Goal: Transaction & Acquisition: Download file/media

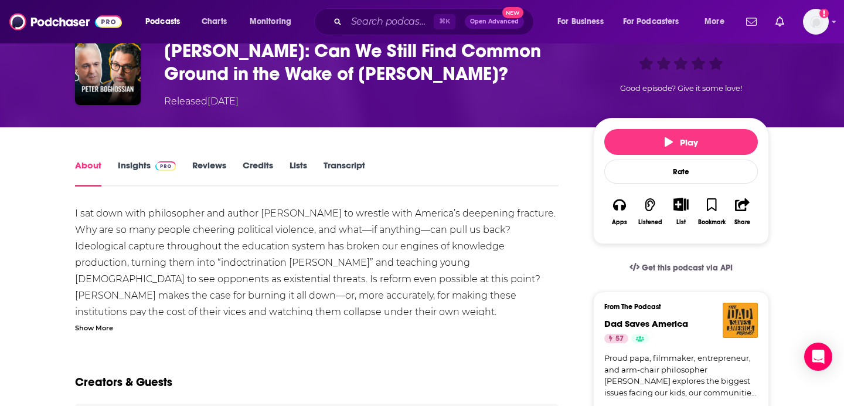
scroll to position [64, 0]
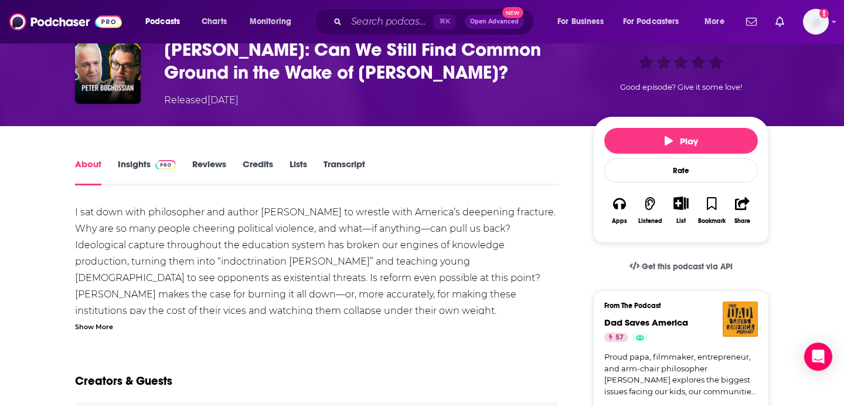
click at [342, 162] on link "Transcript" at bounding box center [344, 171] width 42 height 27
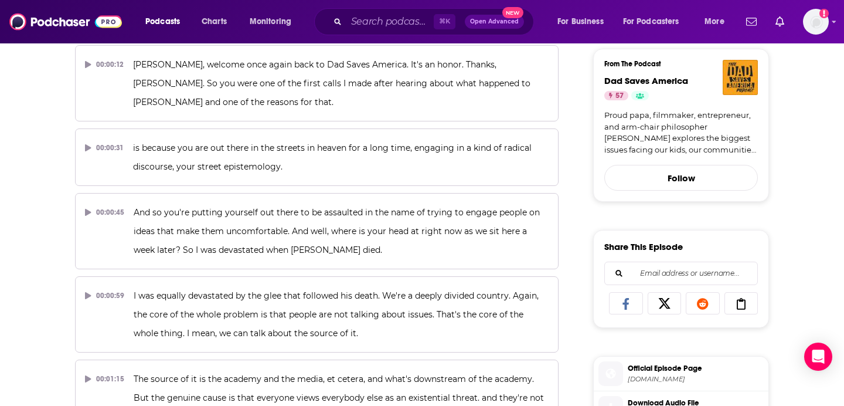
scroll to position [394, 0]
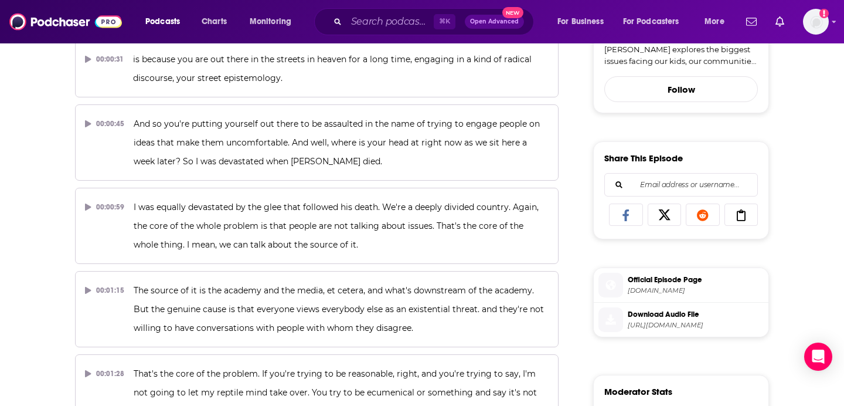
click at [648, 314] on span "Download Audio File" at bounding box center [696, 314] width 136 height 11
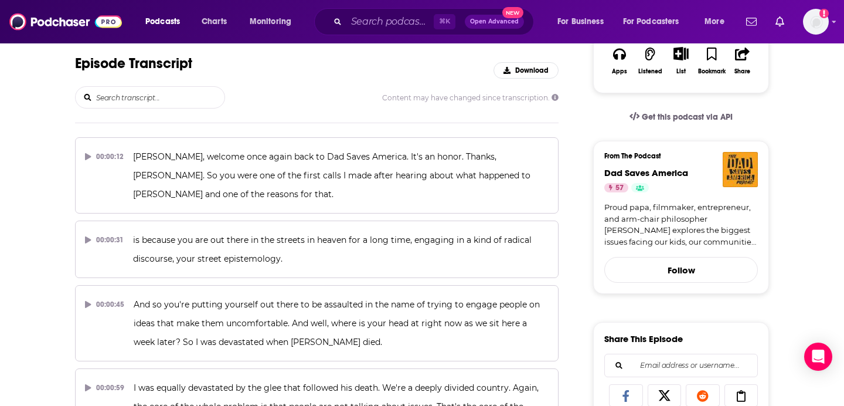
scroll to position [0, 0]
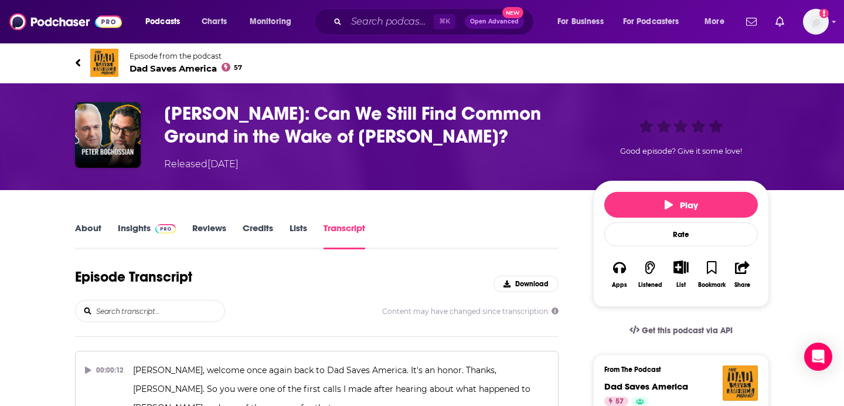
click at [303, 132] on h3 "Peter Boghossian: Can We Still Find Common Ground in the Wake of Charlie Kirk?" at bounding box center [369, 125] width 410 height 46
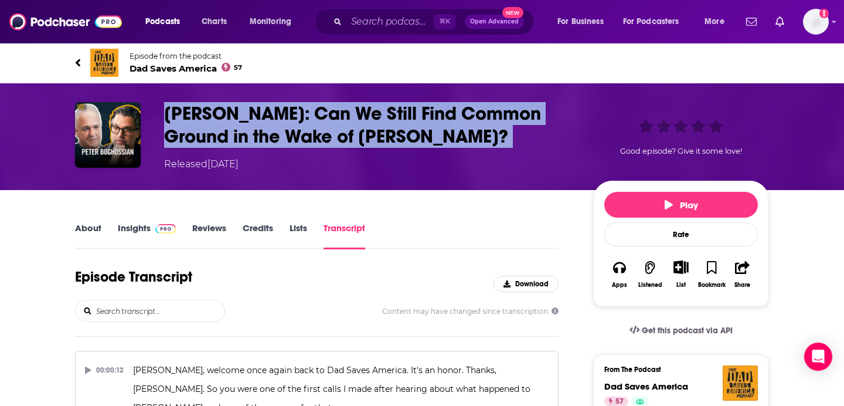
click at [303, 132] on h3 "Peter Boghossian: Can We Still Find Common Ground in the Wake of Charlie Kirk?" at bounding box center [369, 125] width 410 height 46
copy h3 "Peter Boghossian: Can We Still Find Common Ground in the Wake of Charlie Kirk?"
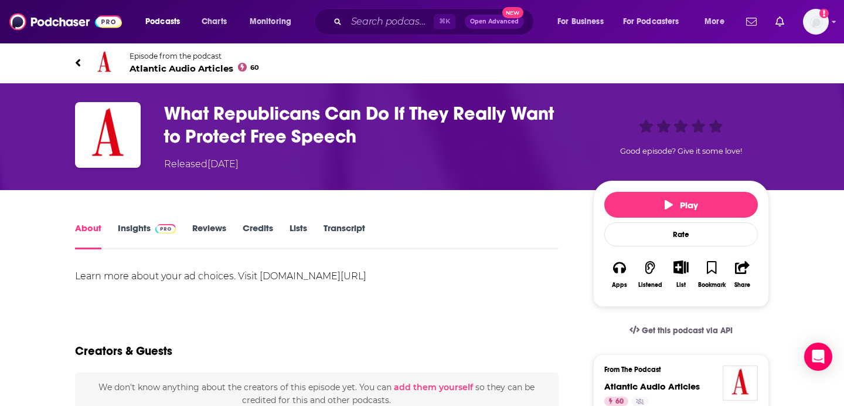
click at [406, 138] on h1 "What Republicans Can Do If They Really Want to Protect Free Speech" at bounding box center [369, 125] width 410 height 46
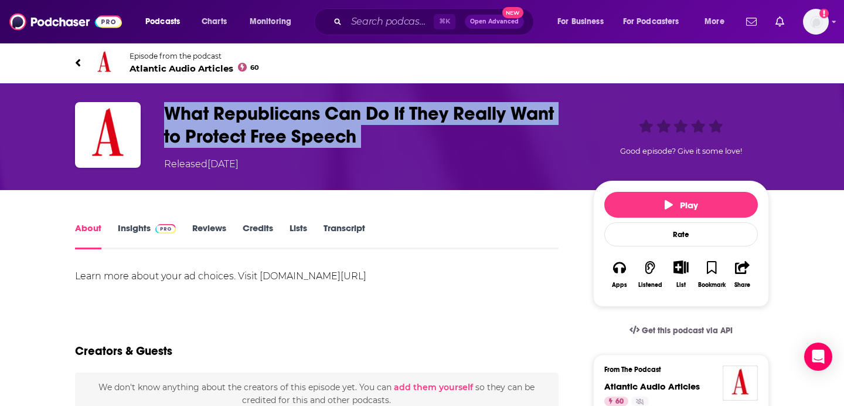
click at [406, 138] on h1 "What Republicans Can Do If They Really Want to Protect Free Speech" at bounding box center [369, 125] width 410 height 46
copy h1 "What Republicans Can Do If They Really Want to Protect Free Speech"
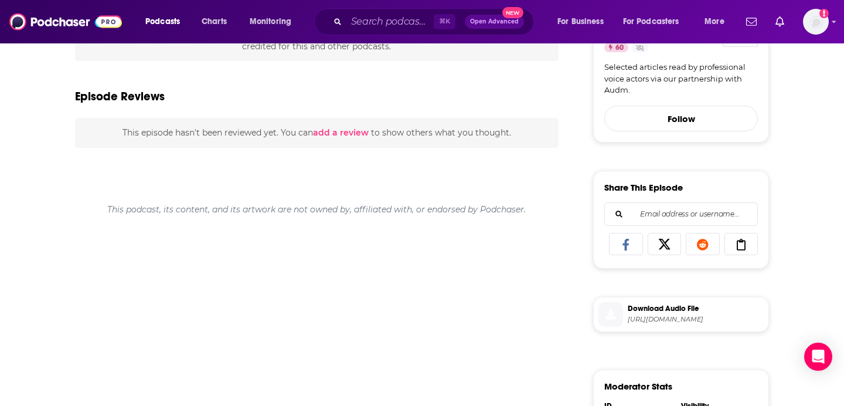
scroll to position [360, 0]
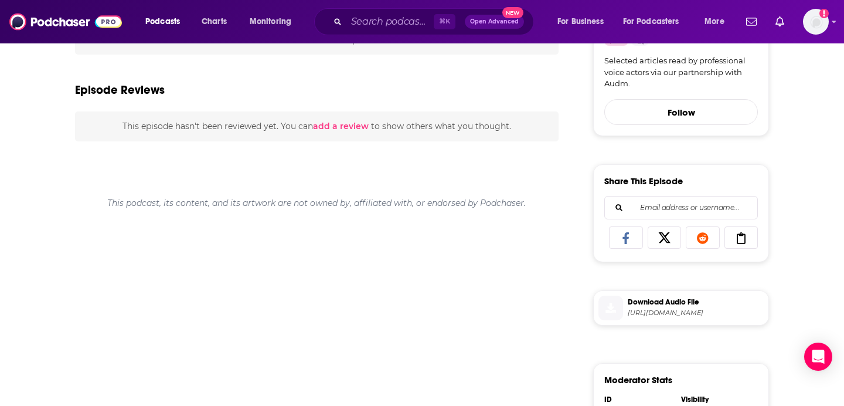
click at [657, 325] on div "Download Audio File https://traffic.megaphone.fm/ATL3750566232.mp3" at bounding box center [681, 307] width 176 height 35
click at [662, 304] on span "Download Audio File" at bounding box center [696, 302] width 136 height 11
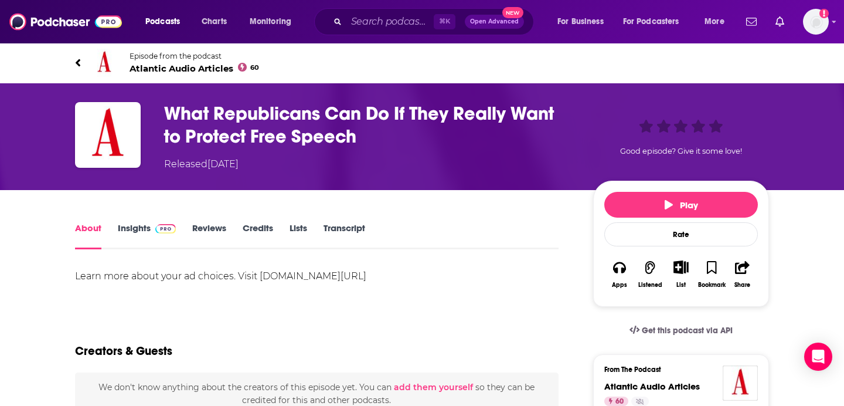
click at [349, 225] on link "Transcript" at bounding box center [344, 235] width 42 height 27
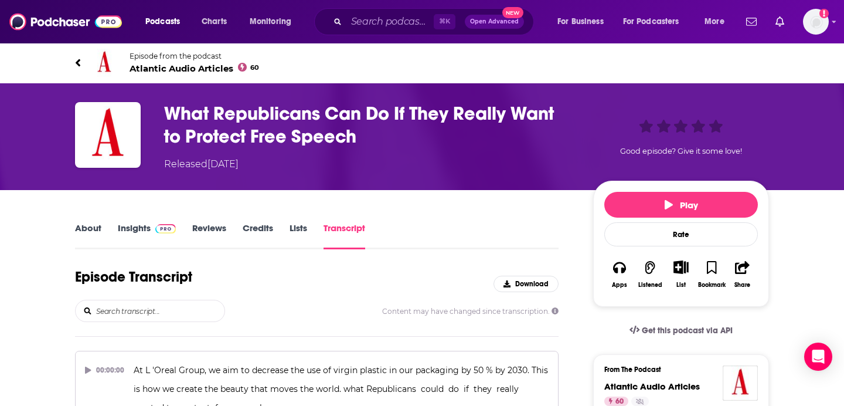
scroll to position [1930, 0]
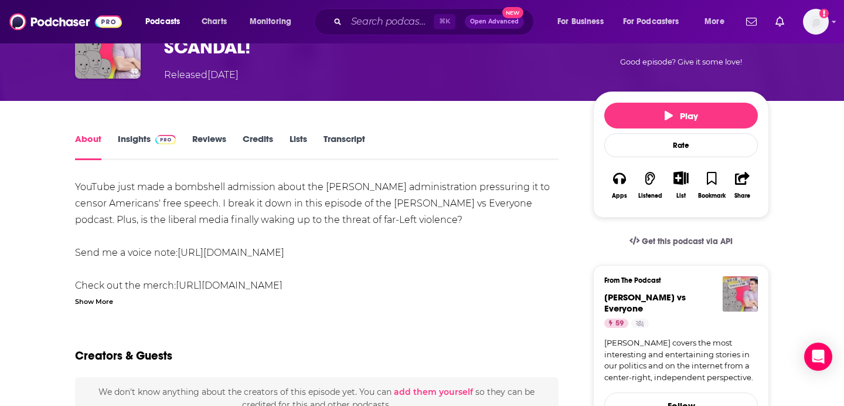
scroll to position [39, 0]
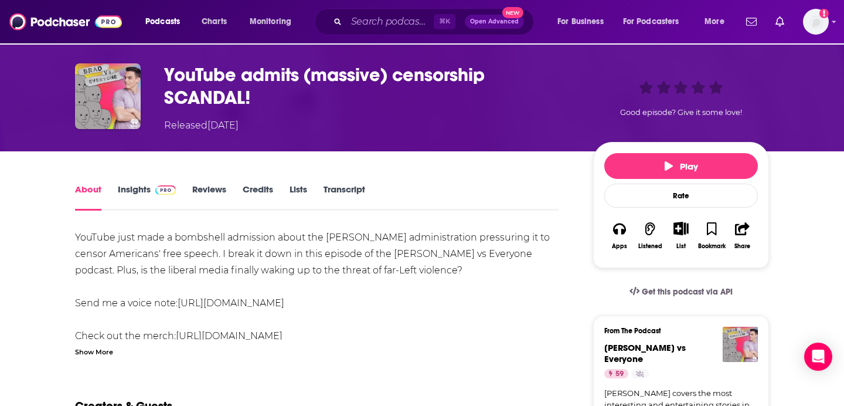
click at [331, 189] on link "Transcript" at bounding box center [344, 196] width 42 height 27
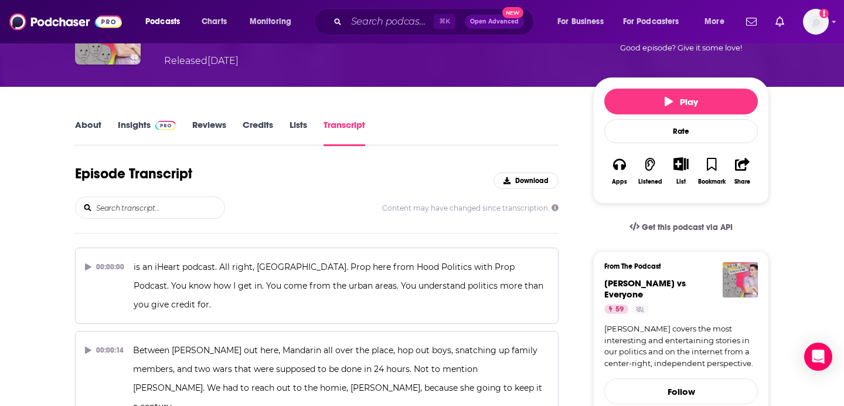
scroll to position [3278, 0]
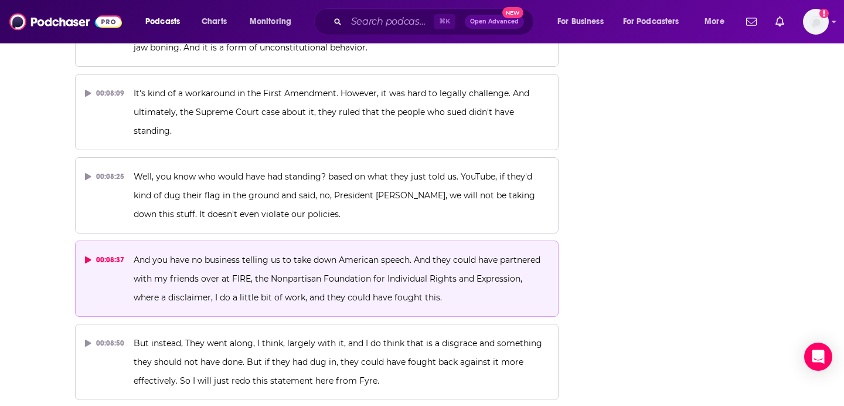
click at [94, 250] on div "00:08:37" at bounding box center [104, 259] width 39 height 19
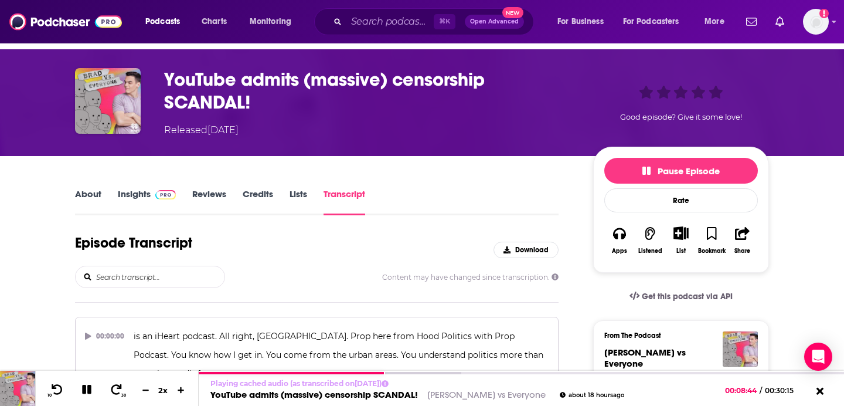
scroll to position [0, 0]
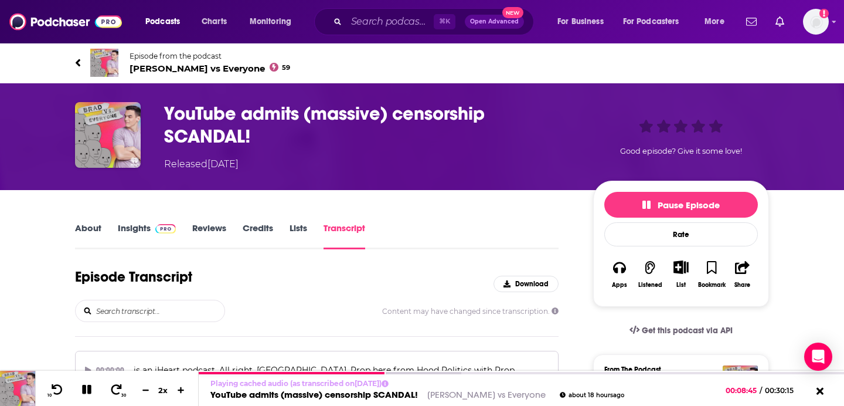
click at [410, 123] on h3 "YouTube admits (massive) censorship SCANDAL!" at bounding box center [369, 125] width 410 height 46
click at [410, 122] on h3 "YouTube admits (massive) censorship SCANDAL!" at bounding box center [369, 125] width 410 height 46
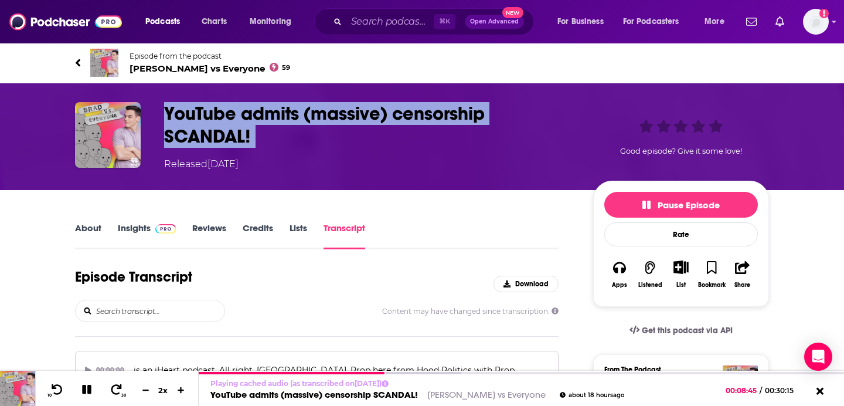
click at [410, 122] on h3 "YouTube admits (massive) censorship SCANDAL!" at bounding box center [369, 125] width 410 height 46
copy h3 "YouTube admits (massive) censorship SCANDAL!"
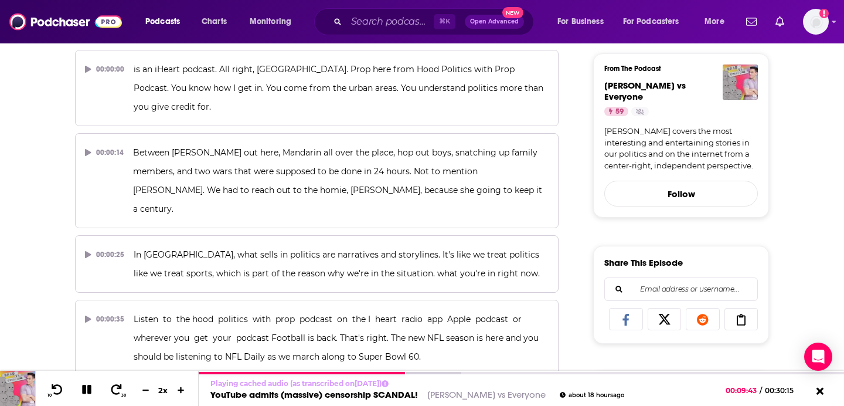
scroll to position [441, 0]
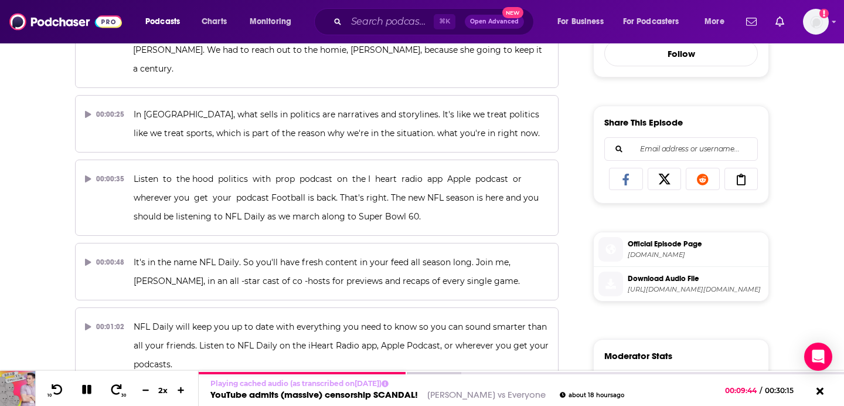
click at [670, 273] on span "Download Audio File" at bounding box center [696, 278] width 136 height 11
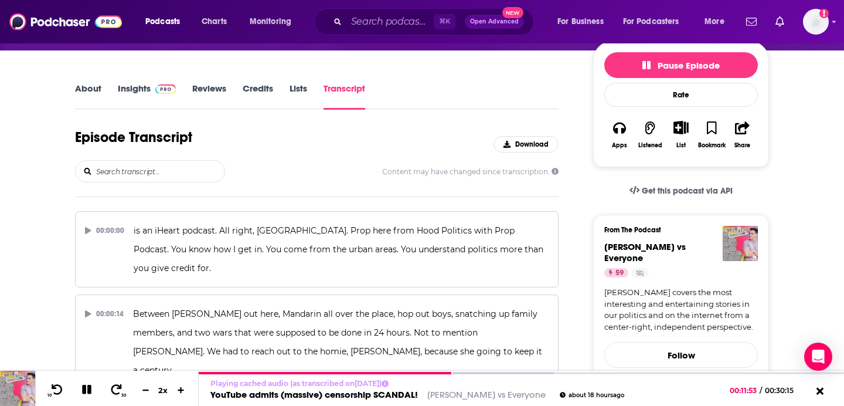
scroll to position [0, 0]
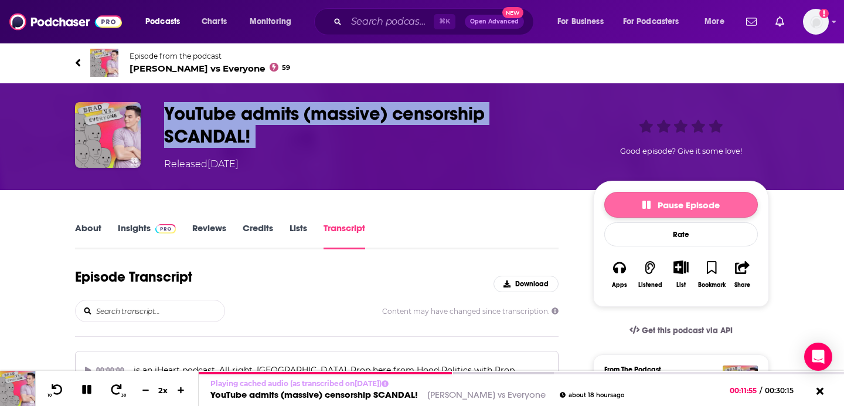
click at [659, 206] on span "Pause Episode" at bounding box center [680, 204] width 77 height 11
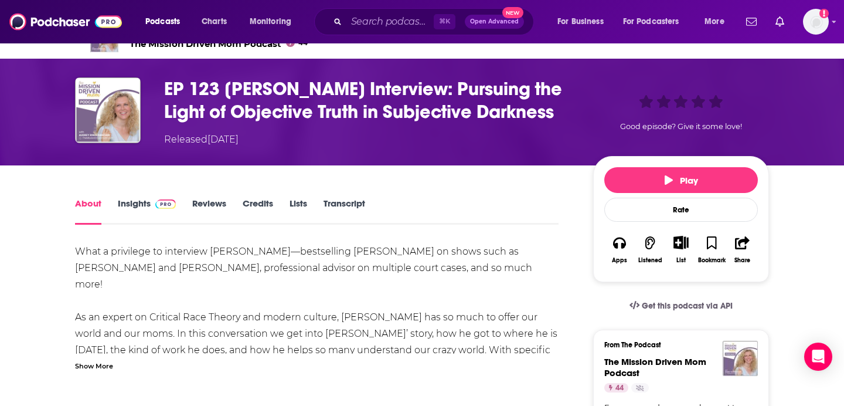
scroll to position [24, 0]
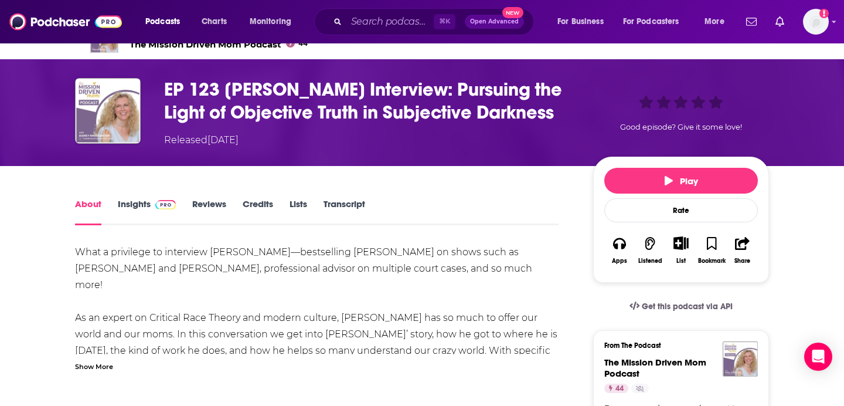
click at [342, 225] on link "Transcript" at bounding box center [344, 211] width 42 height 27
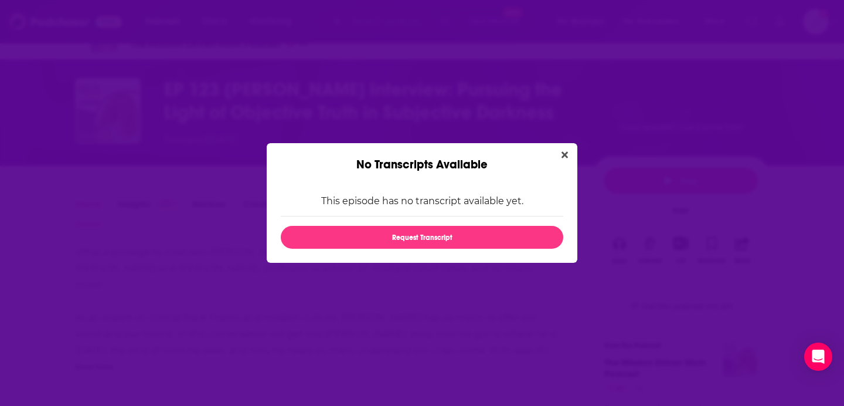
click at [565, 144] on div "No Transcripts Available" at bounding box center [422, 157] width 311 height 29
click at [565, 152] on icon "Close" at bounding box center [564, 155] width 6 height 6
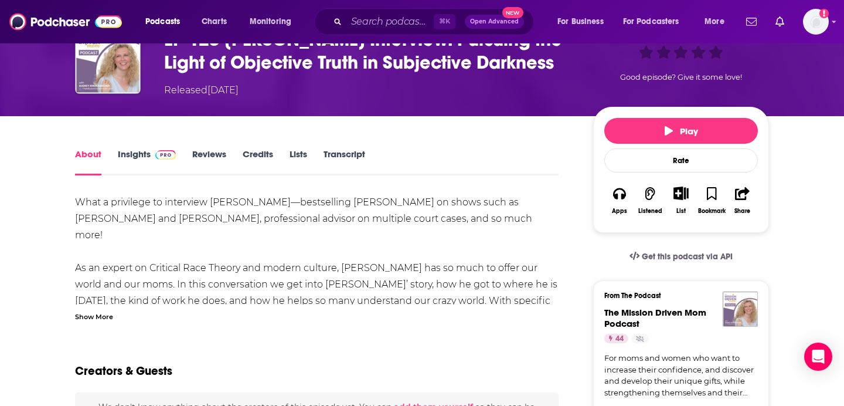
scroll to position [156, 0]
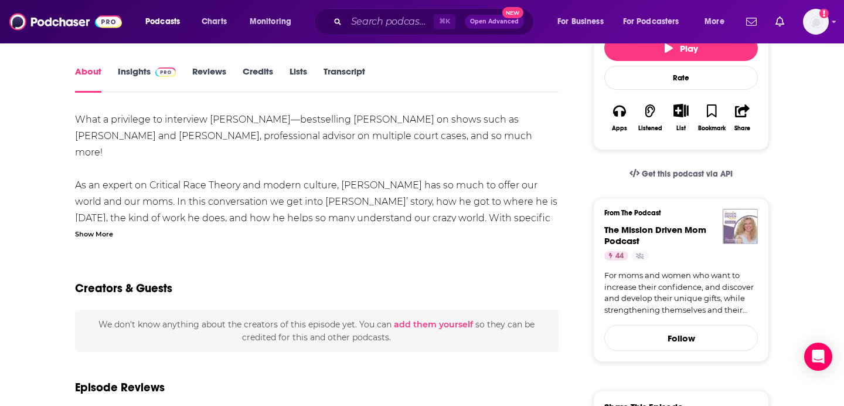
click at [102, 238] on div "Show More" at bounding box center [94, 232] width 38 height 11
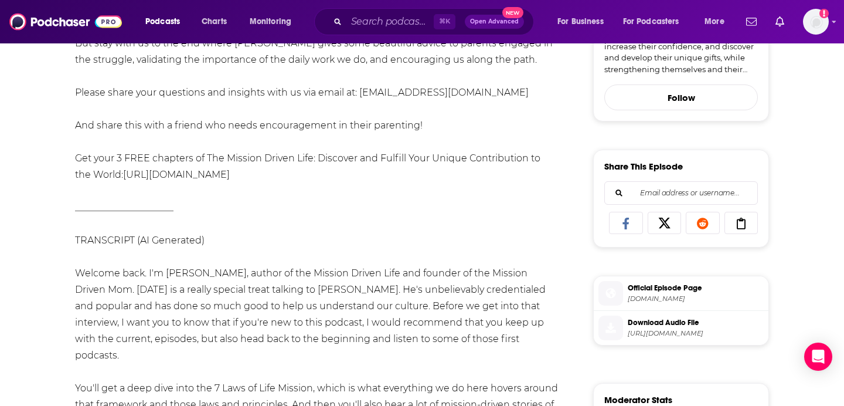
scroll to position [0, 0]
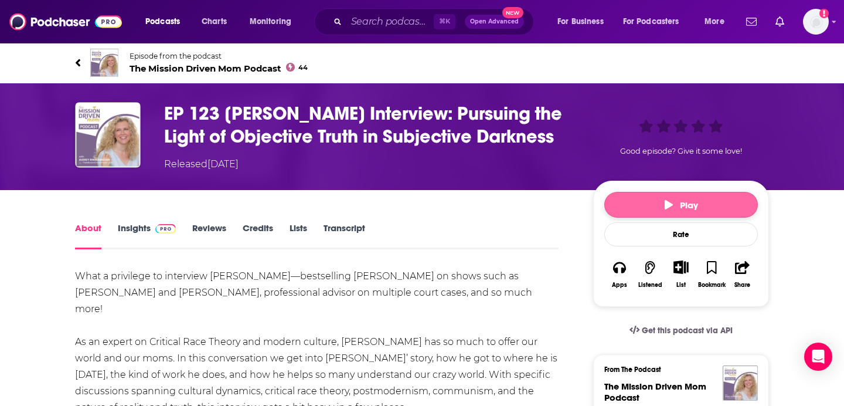
click at [686, 217] on button "Play" at bounding box center [681, 205] width 154 height 26
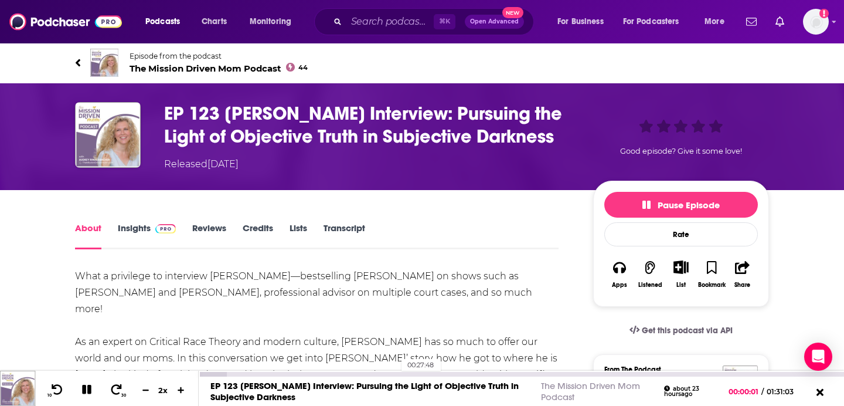
click at [396, 373] on div "00:27:48" at bounding box center [521, 374] width 645 height 5
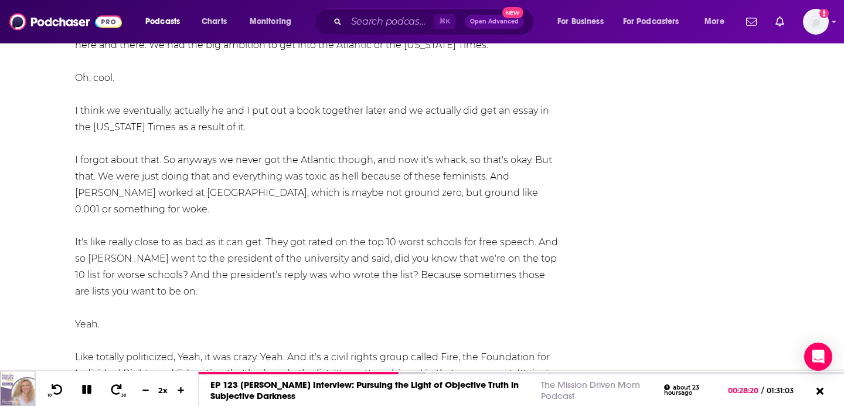
scroll to position [6171, 0]
click at [361, 374] on div at bounding box center [299, 374] width 201 height 5
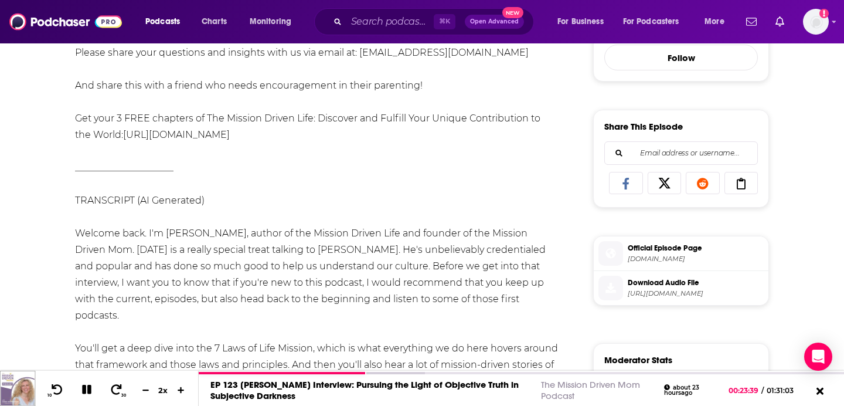
scroll to position [522, 0]
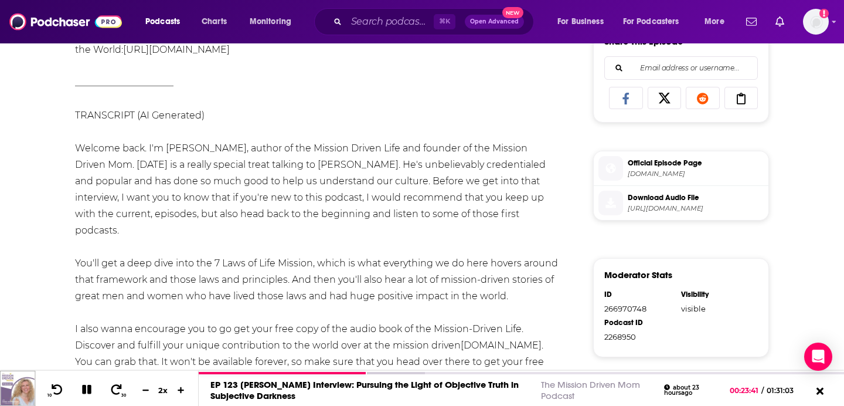
click at [653, 203] on span "Download Audio File" at bounding box center [696, 197] width 136 height 11
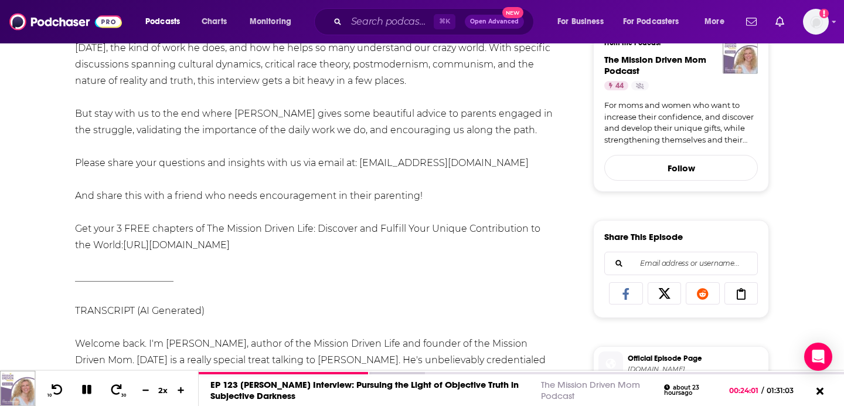
scroll to position [0, 0]
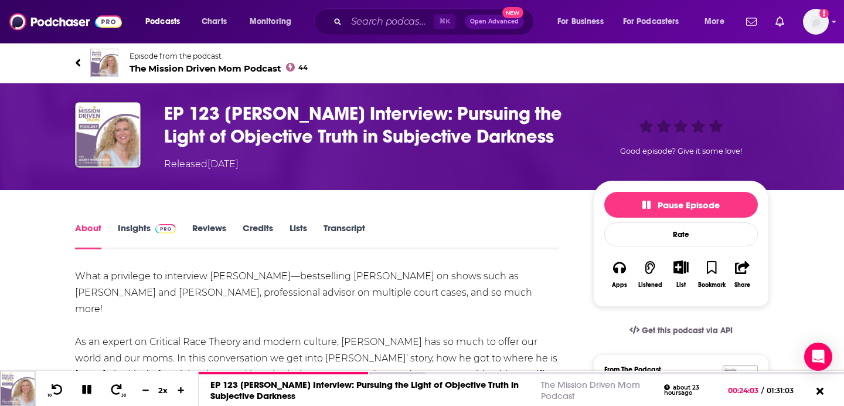
click at [306, 148] on h1 "EP 123 Dr. James Lindsay Interview: Pursuing the Light of Objective Truth in Su…" at bounding box center [369, 125] width 410 height 46
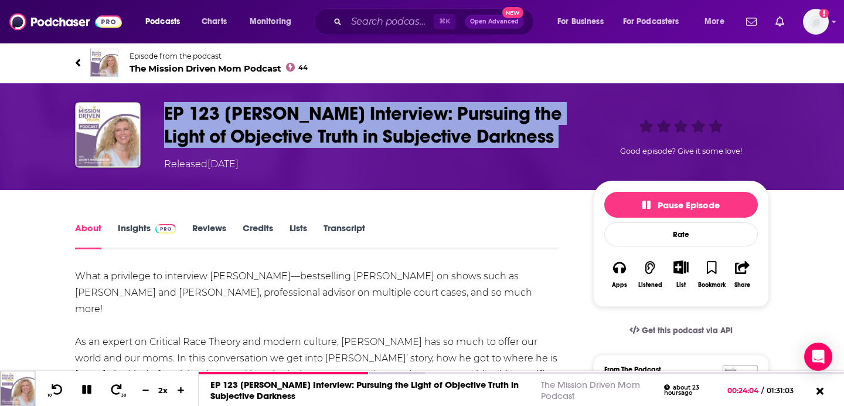
click at [306, 148] on h1 "EP 123 Dr. James Lindsay Interview: Pursuing the Light of Objective Truth in Su…" at bounding box center [369, 125] width 410 height 46
copy h1 "EP 123 Dr. James Lindsay Interview: Pursuing the Light of Objective Truth in Su…"
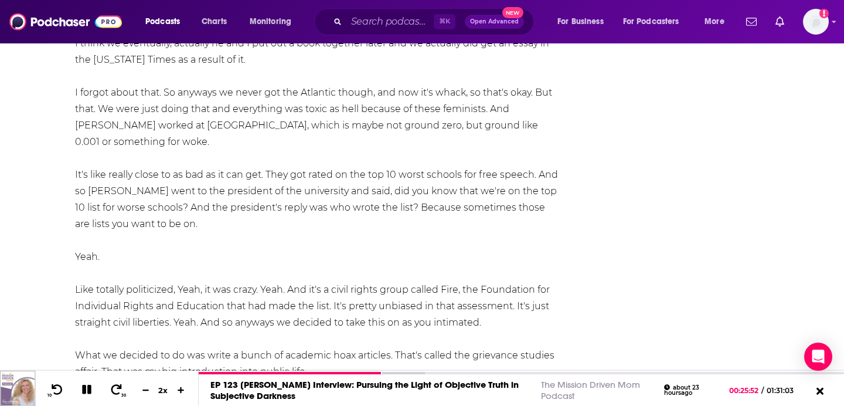
scroll to position [6237, 0]
click at [86, 387] on icon at bounding box center [86, 388] width 9 height 9
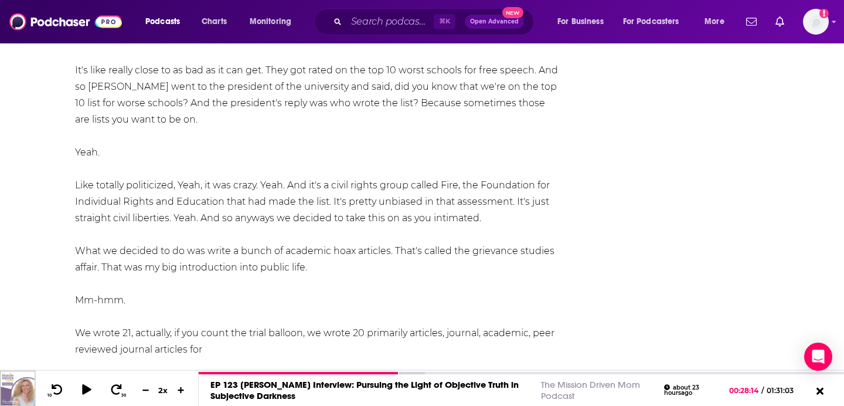
scroll to position [6347, 0]
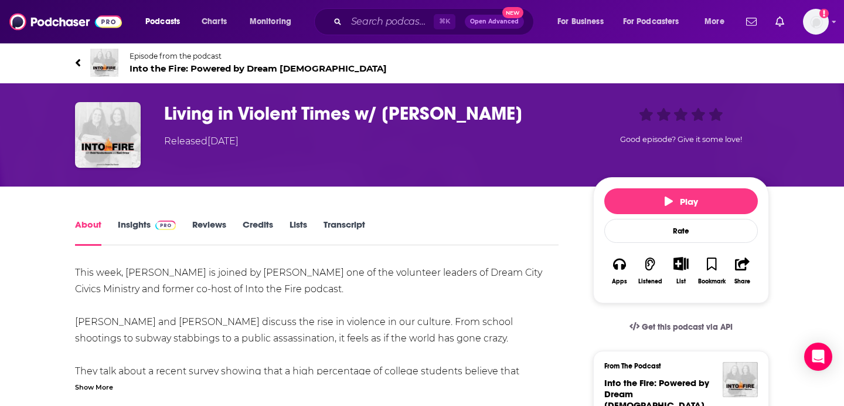
click at [333, 220] on link "Transcript" at bounding box center [344, 232] width 42 height 27
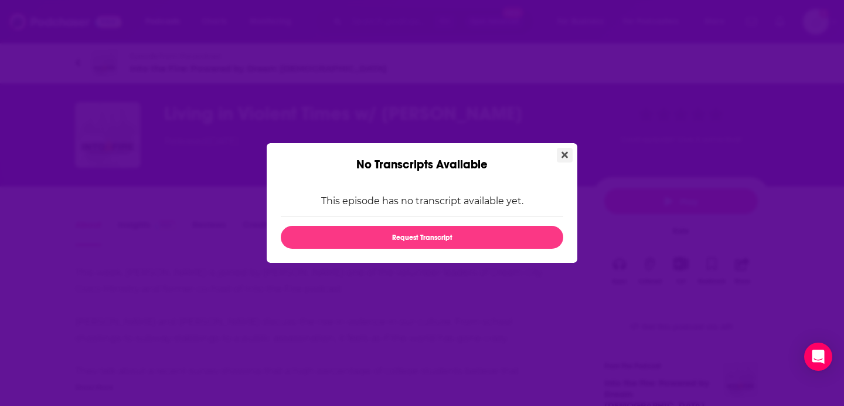
click at [565, 148] on button "Close" at bounding box center [565, 155] width 16 height 15
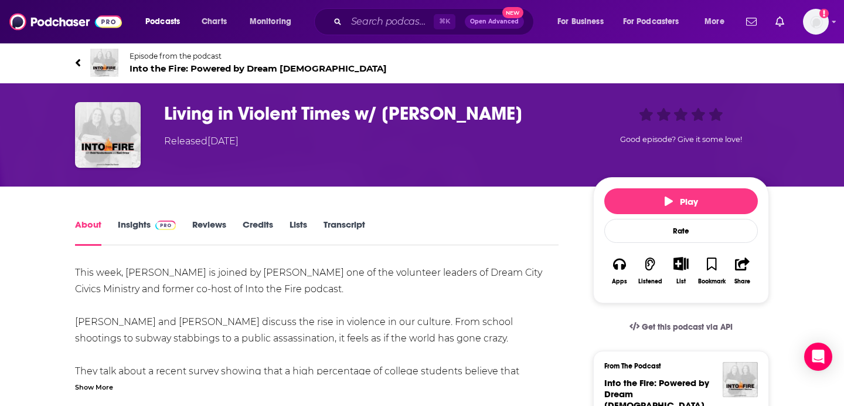
scroll to position [145, 0]
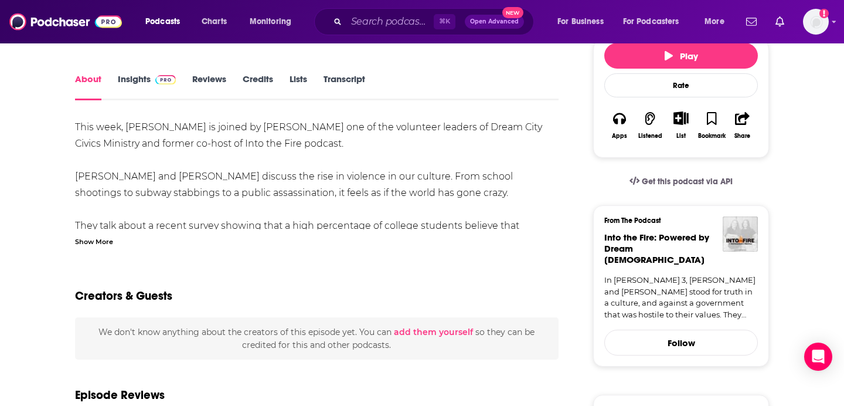
click at [111, 240] on div "Show More" at bounding box center [94, 240] width 38 height 11
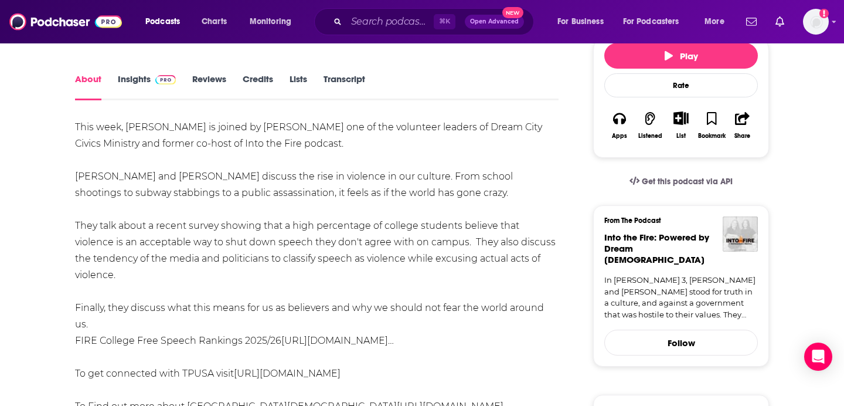
click at [332, 202] on div "This week, [PERSON_NAME] is joined by [PERSON_NAME] one of the volunteer leader…" at bounding box center [316, 291] width 483 height 345
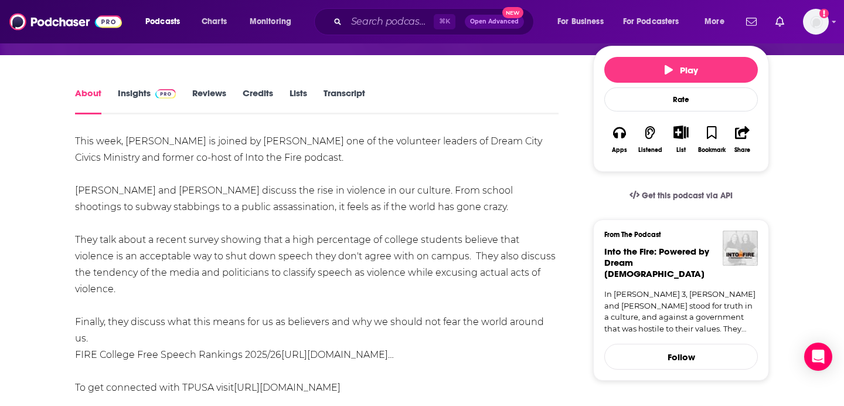
scroll to position [0, 0]
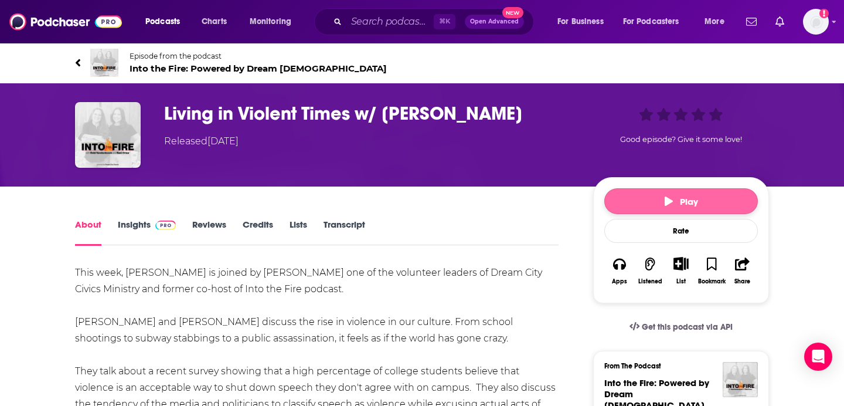
click at [653, 199] on button "Play" at bounding box center [681, 201] width 154 height 26
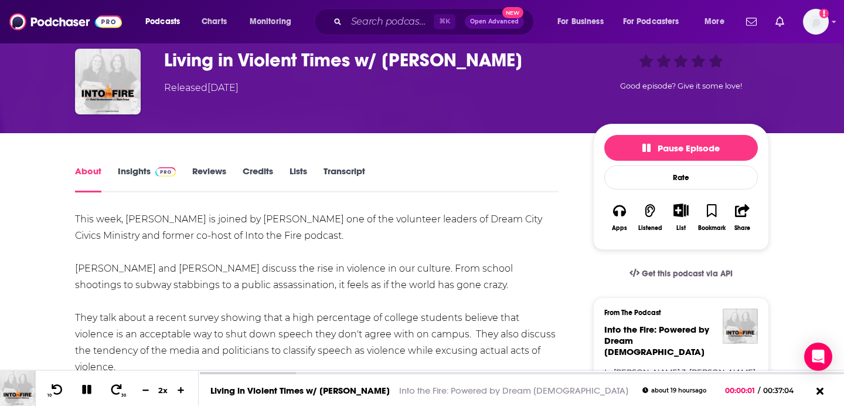
scroll to position [135, 0]
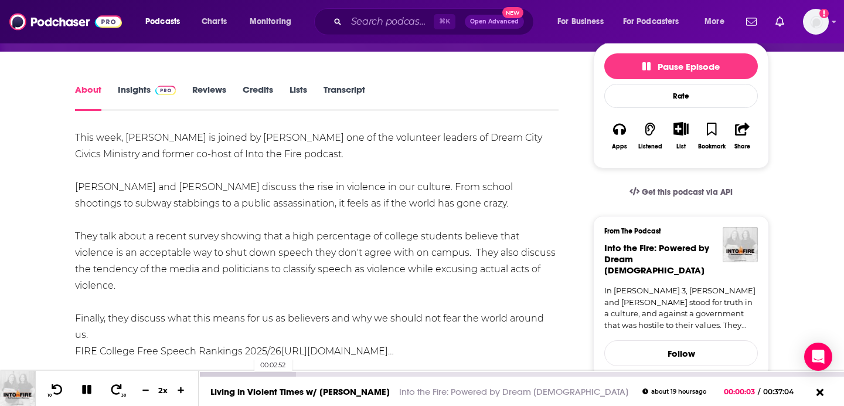
click at [250, 373] on div at bounding box center [247, 374] width 97 height 5
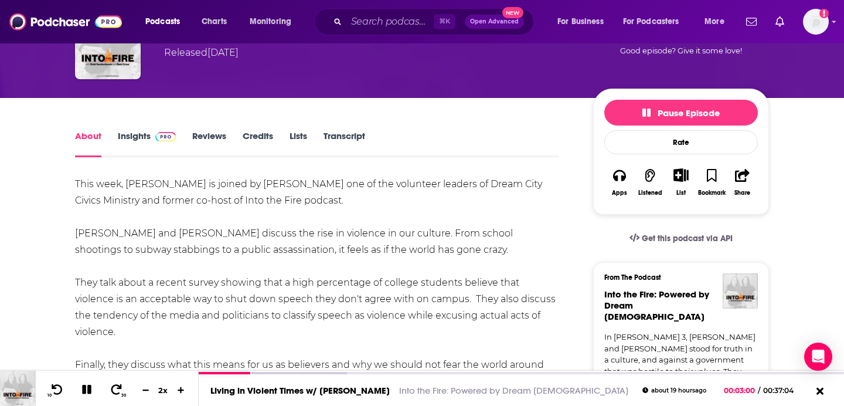
scroll to position [282, 0]
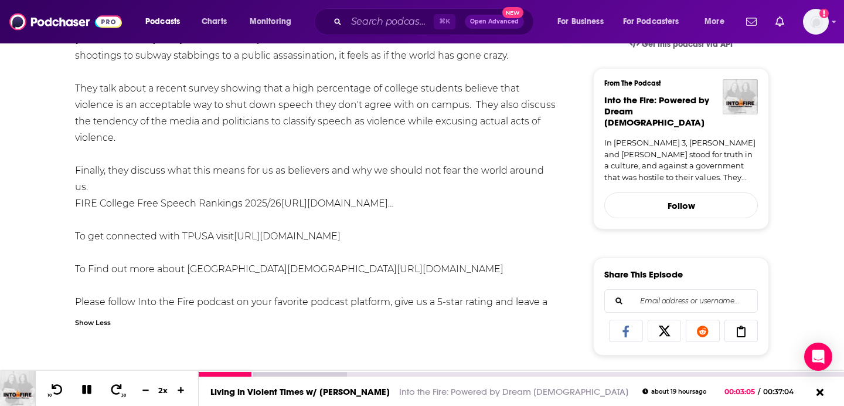
click at [313, 370] on div "Creators & Guests" at bounding box center [316, 376] width 483 height 57
click at [314, 370] on div at bounding box center [521, 373] width 645 height 6
click at [314, 372] on div at bounding box center [273, 374] width 148 height 5
click at [391, 374] on div at bounding box center [298, 374] width 199 height 5
click at [457, 374] on div at bounding box center [336, 374] width 275 height 5
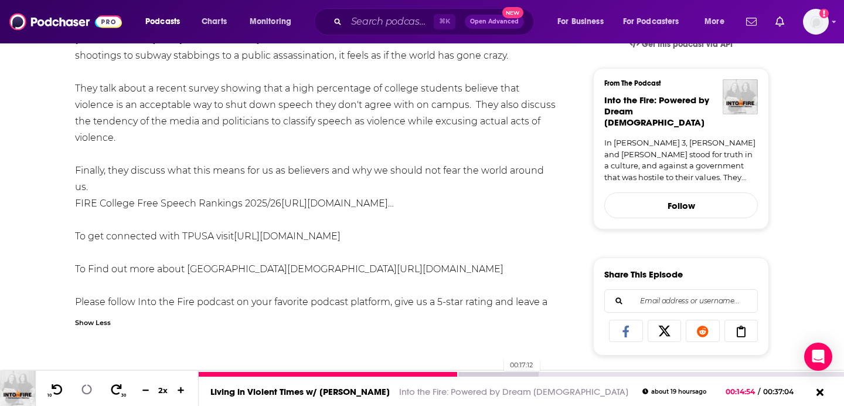
click at [498, 373] on div at bounding box center [369, 374] width 340 height 5
click at [542, 374] on div at bounding box center [394, 374] width 391 height 5
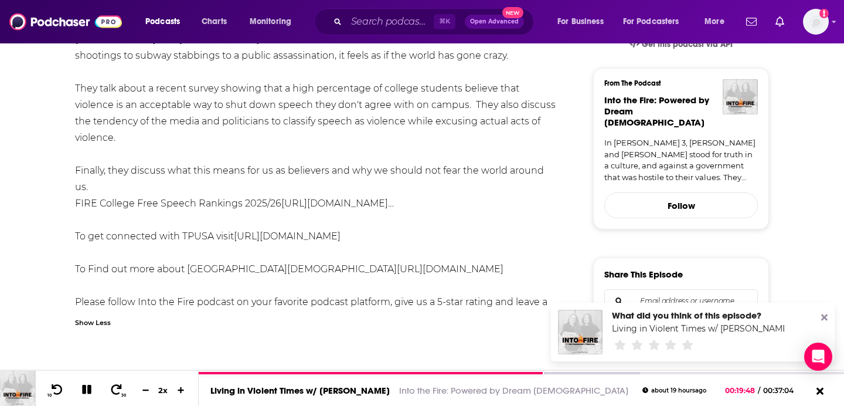
click at [823, 318] on icon at bounding box center [824, 317] width 6 height 6
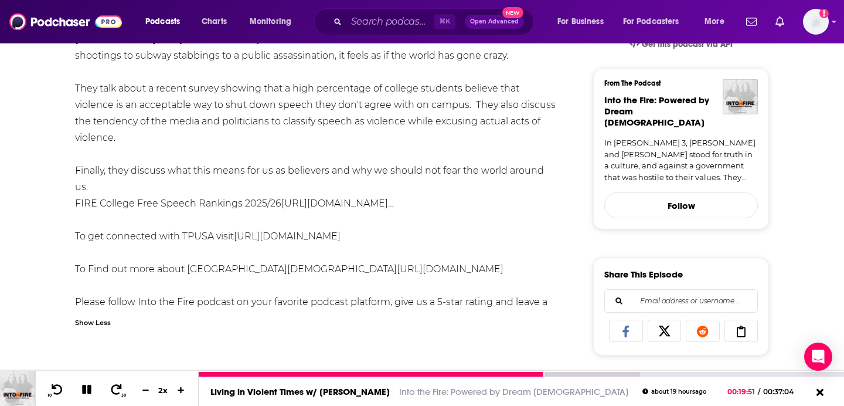
click at [582, 376] on div at bounding box center [419, 374] width 441 height 5
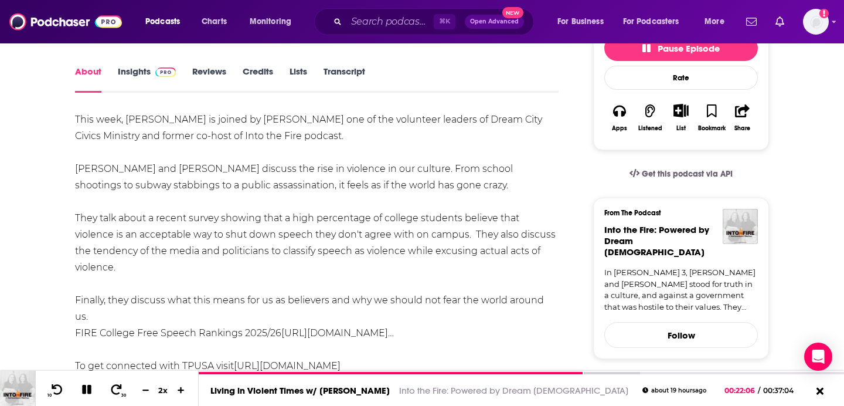
scroll to position [0, 0]
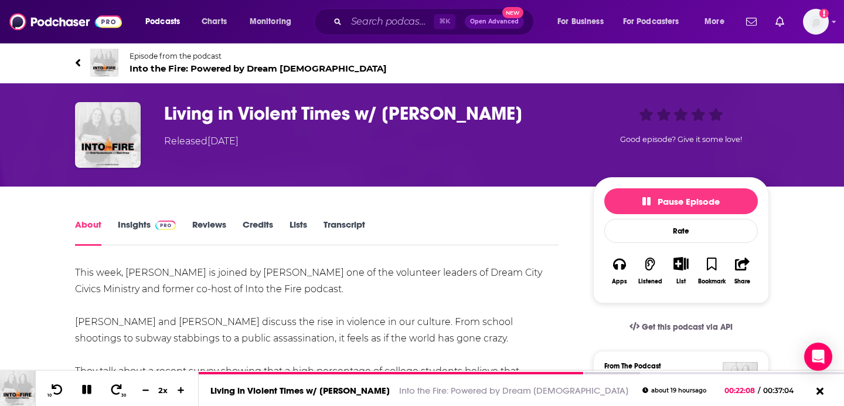
click at [148, 70] on span "Into the Fire: Powered by Dream [DEMOGRAPHIC_DATA]" at bounding box center [258, 68] width 257 height 11
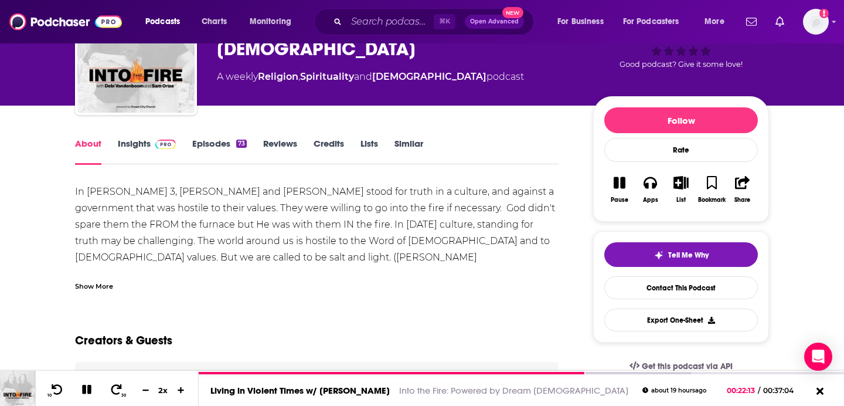
scroll to position [14, 0]
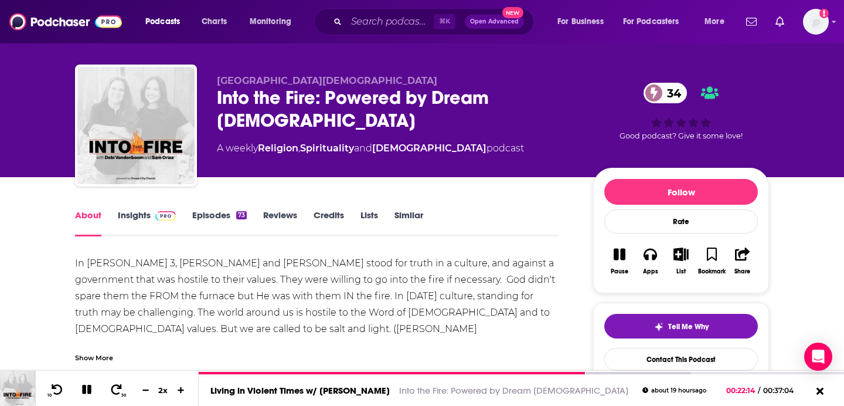
click at [135, 220] on link "Insights" at bounding box center [147, 222] width 58 height 27
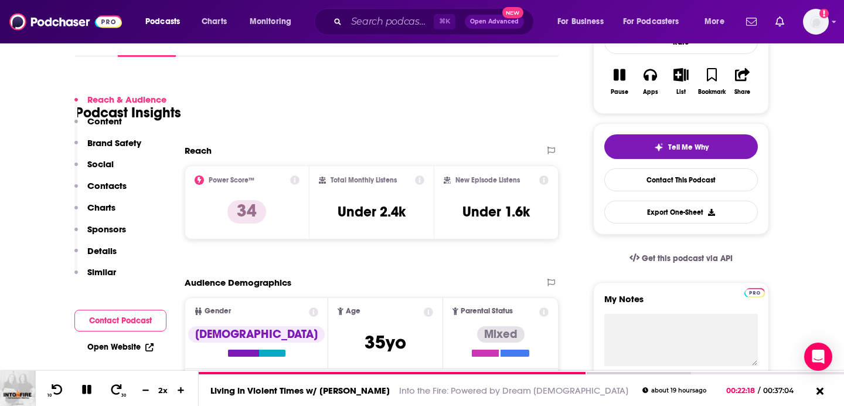
scroll to position [311, 0]
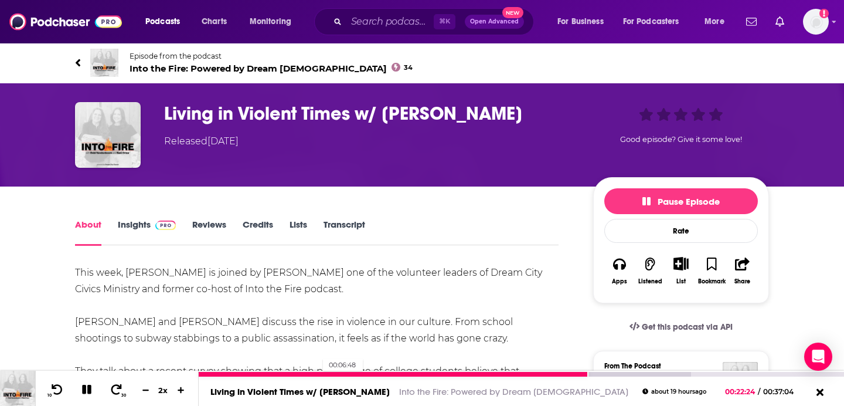
click at [316, 372] on div at bounding box center [394, 374] width 390 height 5
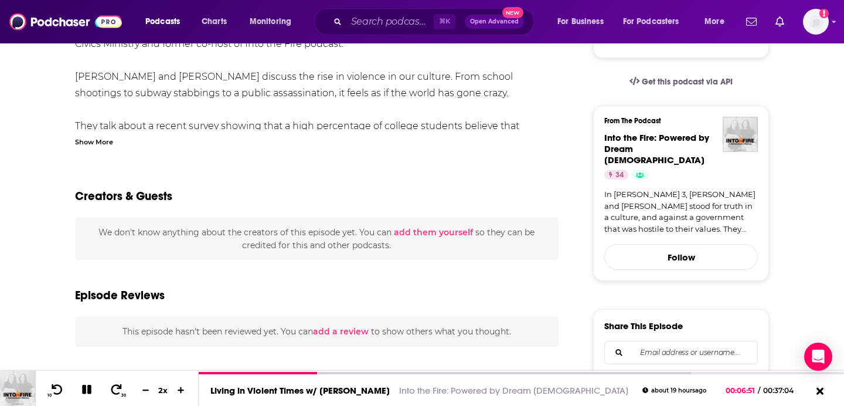
scroll to position [218, 0]
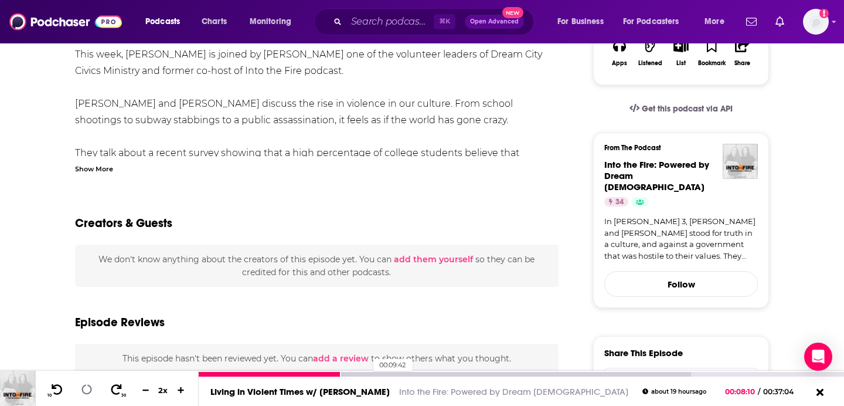
click at [367, 373] on div at bounding box center [445, 374] width 492 height 5
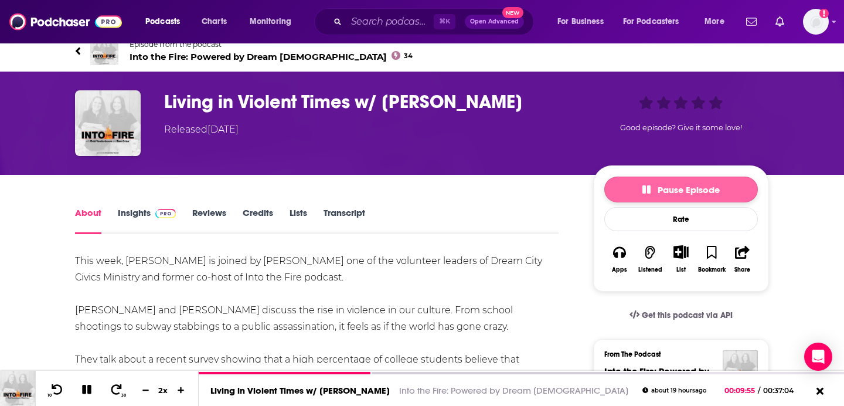
scroll to position [0, 0]
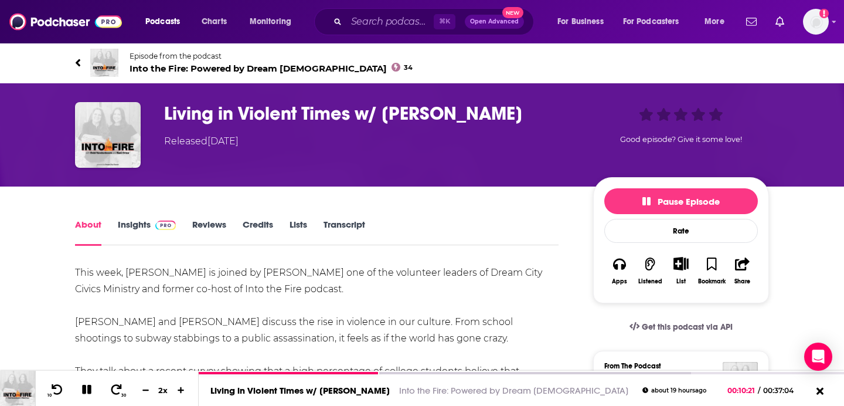
click at [512, 111] on h1 "Living in Violent Times w/ [PERSON_NAME]" at bounding box center [369, 113] width 410 height 23
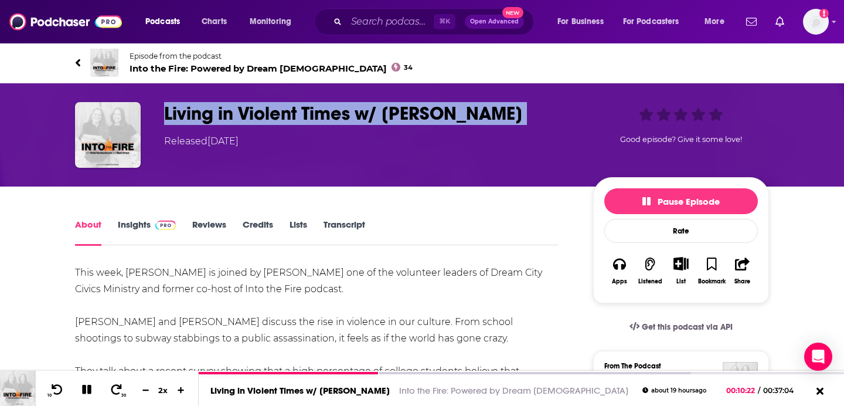
click at [512, 111] on h1 "Living in Violent Times w/ [PERSON_NAME]" at bounding box center [369, 113] width 410 height 23
copy h1 "Living in Violent Times w/ [PERSON_NAME]"
click at [128, 66] on link "Episode from the podcast Into the Fire: Powered by Dream [DEMOGRAPHIC_DATA] 34" at bounding box center [248, 63] width 347 height 28
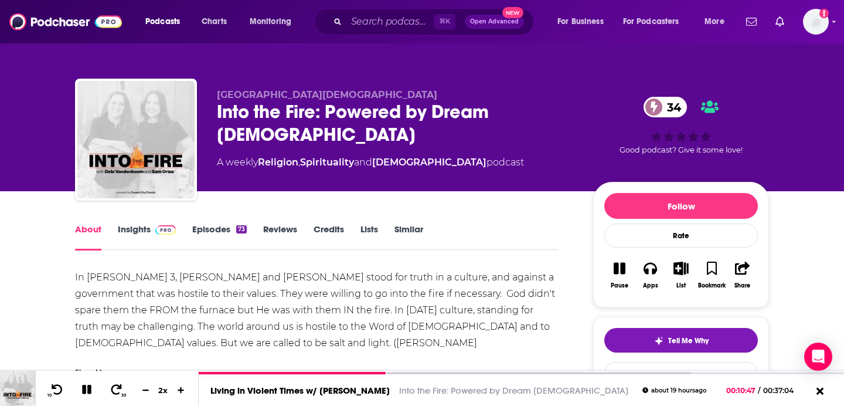
click at [346, 138] on div "Into the Fire: Powered by Dream [DEMOGRAPHIC_DATA] 34" at bounding box center [395, 123] width 357 height 46
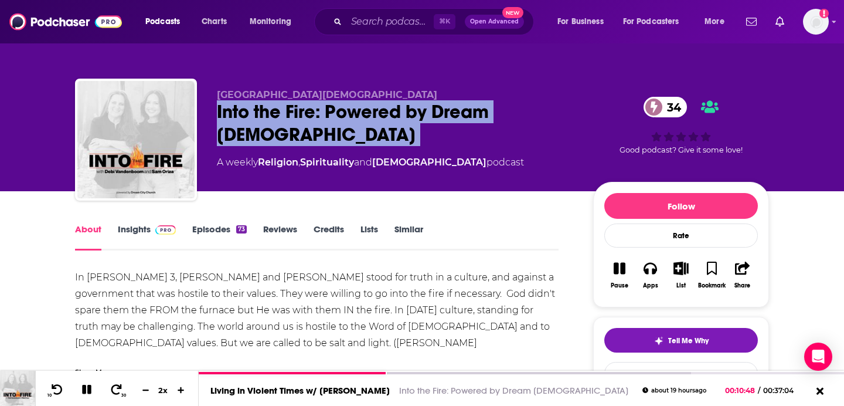
click at [346, 138] on div "Into the Fire: Powered by Dream [DEMOGRAPHIC_DATA] 34" at bounding box center [395, 123] width 357 height 46
copy div "Into the Fire: Powered by Dream [DEMOGRAPHIC_DATA] 34"
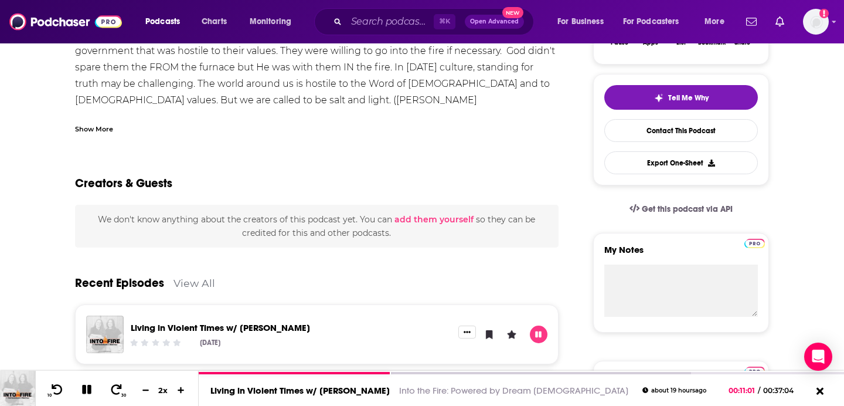
scroll to position [62, 0]
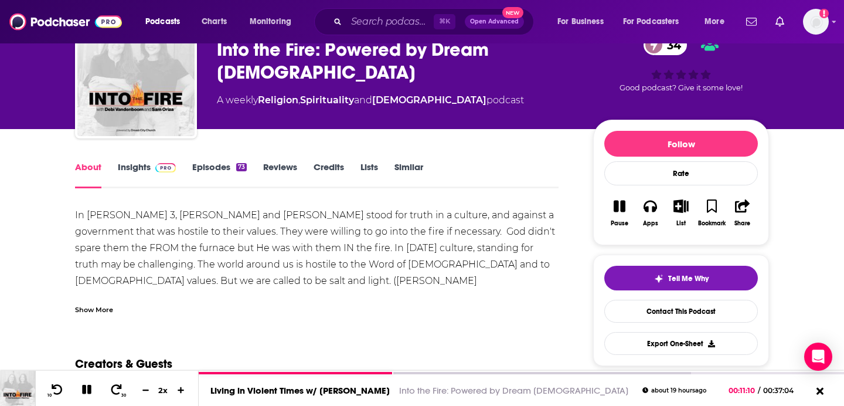
click at [91, 306] on div "Show More" at bounding box center [94, 308] width 38 height 11
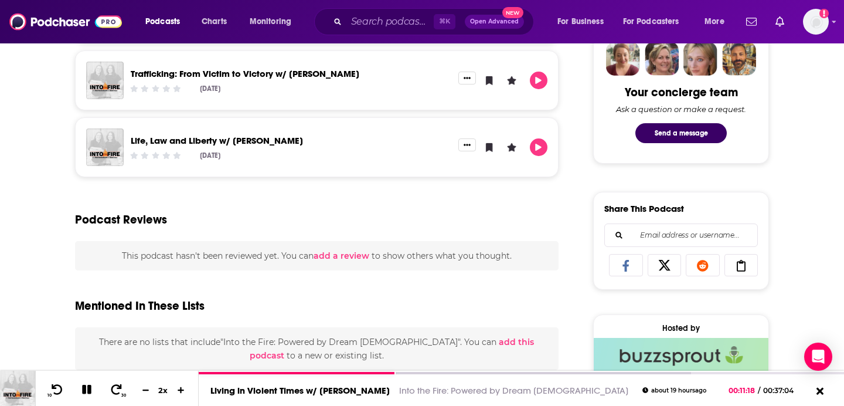
scroll to position [411, 0]
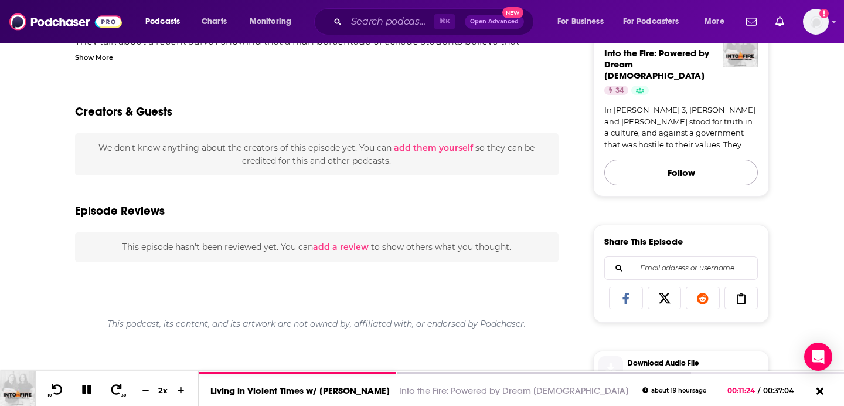
scroll to position [439, 0]
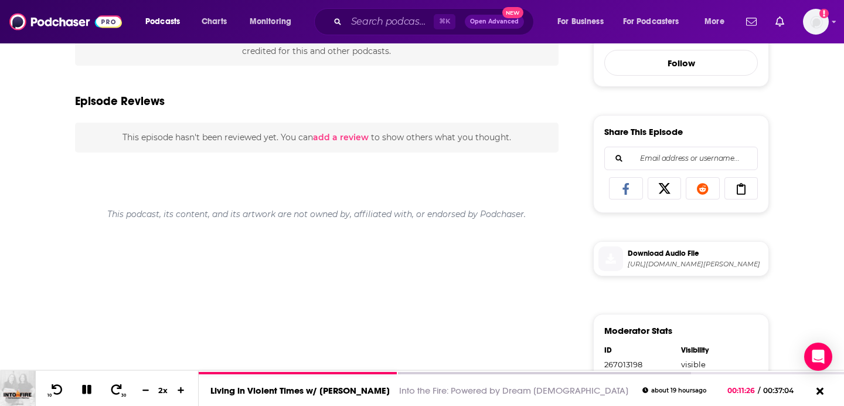
click at [672, 260] on span "[URL][DOMAIN_NAME][PERSON_NAME]" at bounding box center [696, 264] width 136 height 9
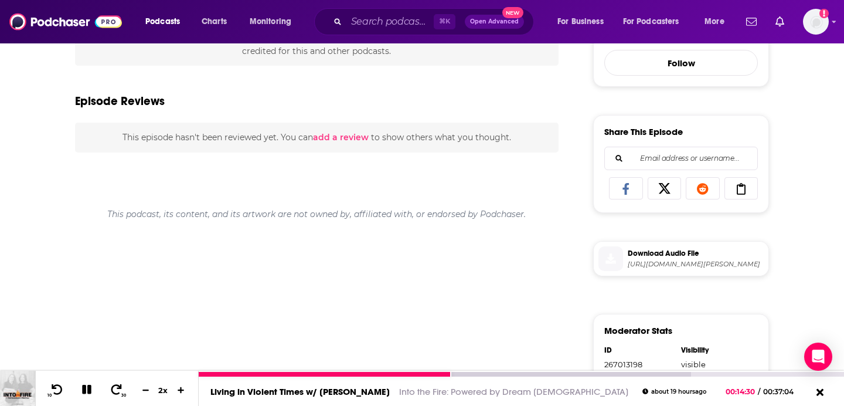
click at [91, 389] on icon at bounding box center [86, 389] width 13 height 13
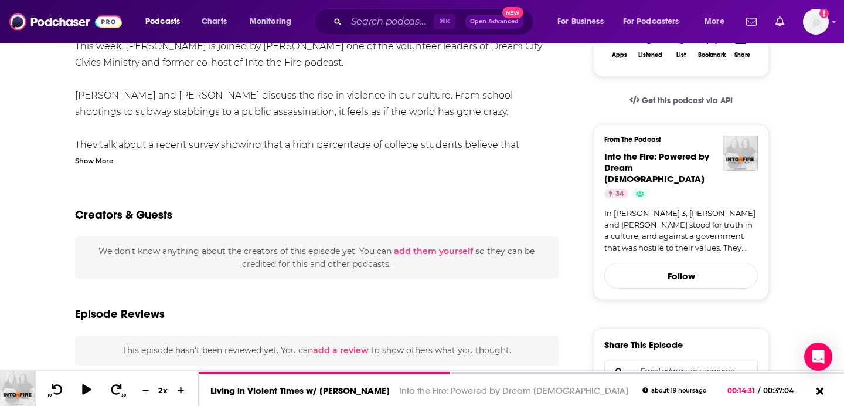
scroll to position [0, 0]
